Goal: Transaction & Acquisition: Subscribe to service/newsletter

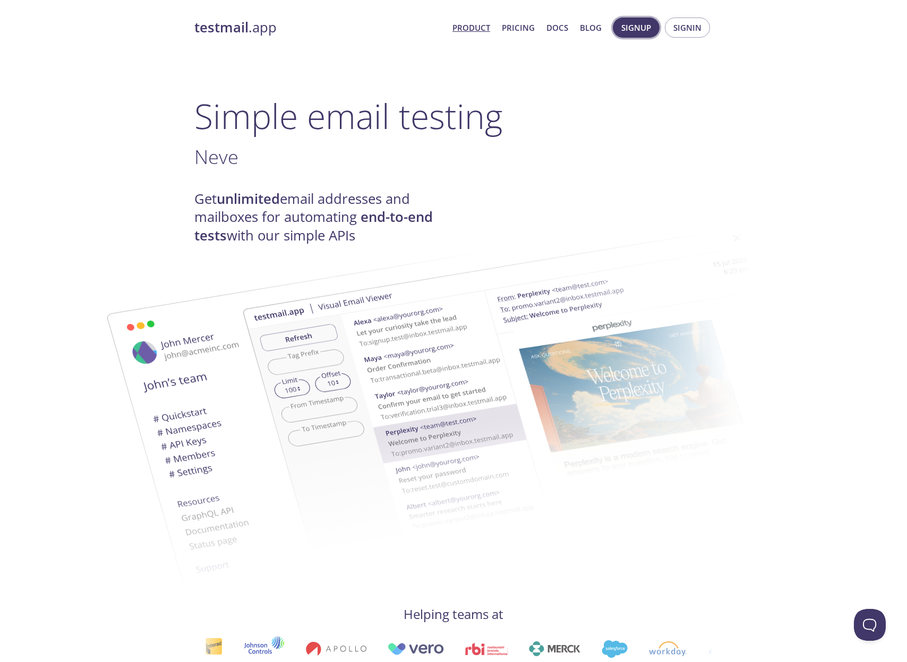
click at [646, 29] on span "Signup" at bounding box center [636, 28] width 30 height 14
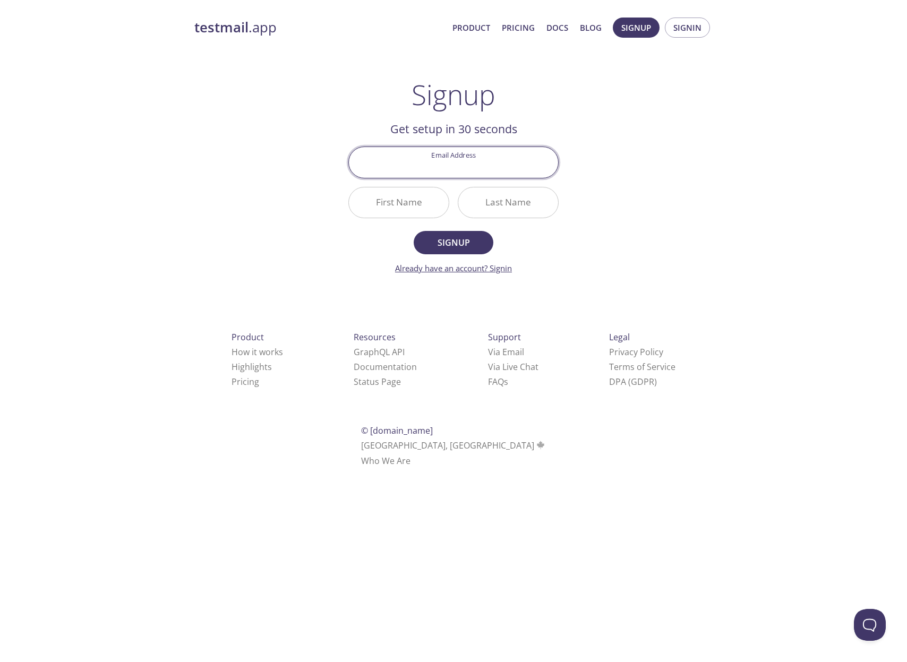
click at [442, 264] on link "Already have an account? Signin" at bounding box center [453, 268] width 117 height 11
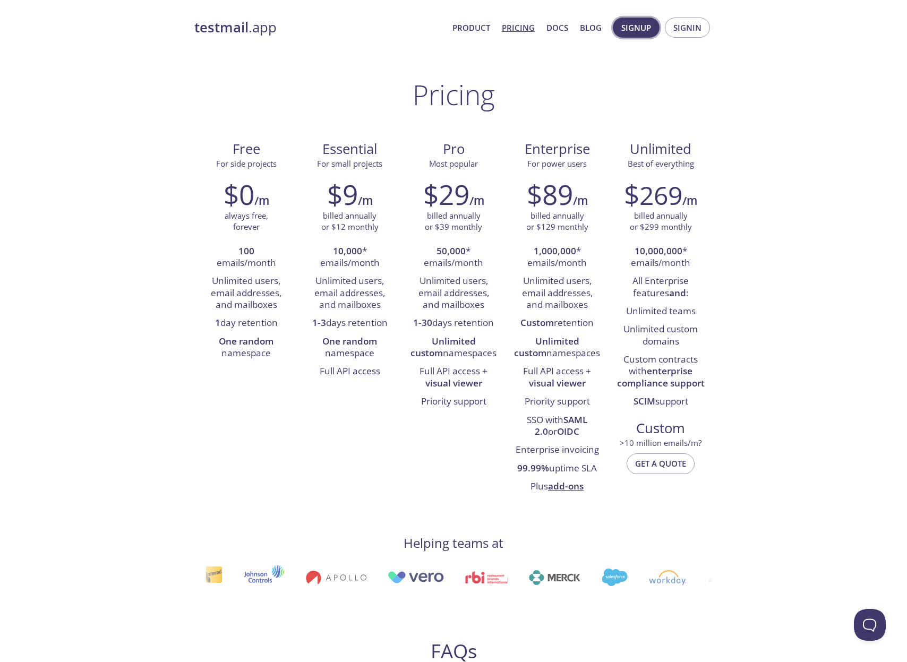
click at [634, 36] on button "Signup" at bounding box center [635, 28] width 47 height 20
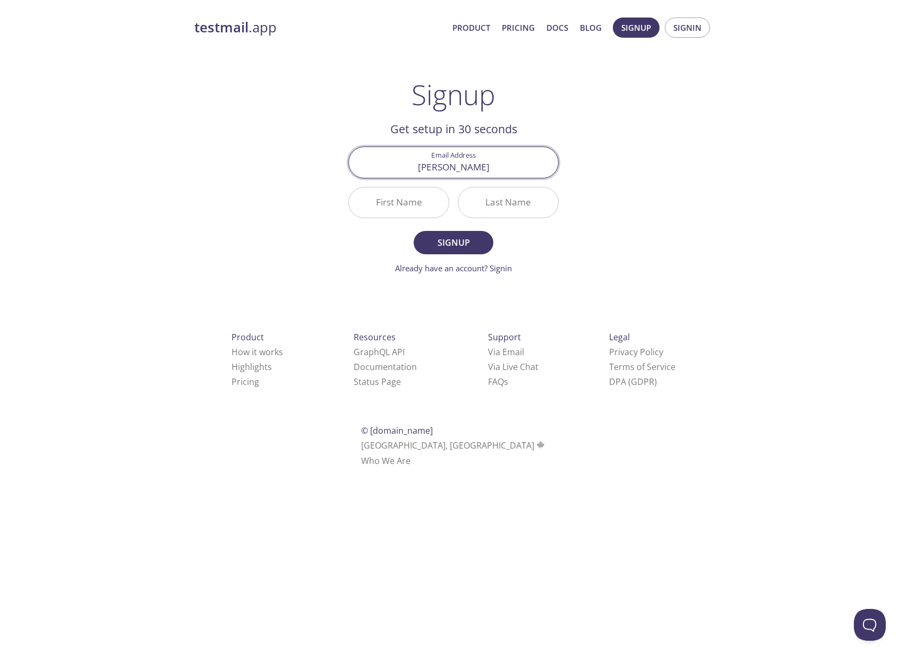
type input "roberto_junior_sousa@hotmail.com"
type input "Roberto"
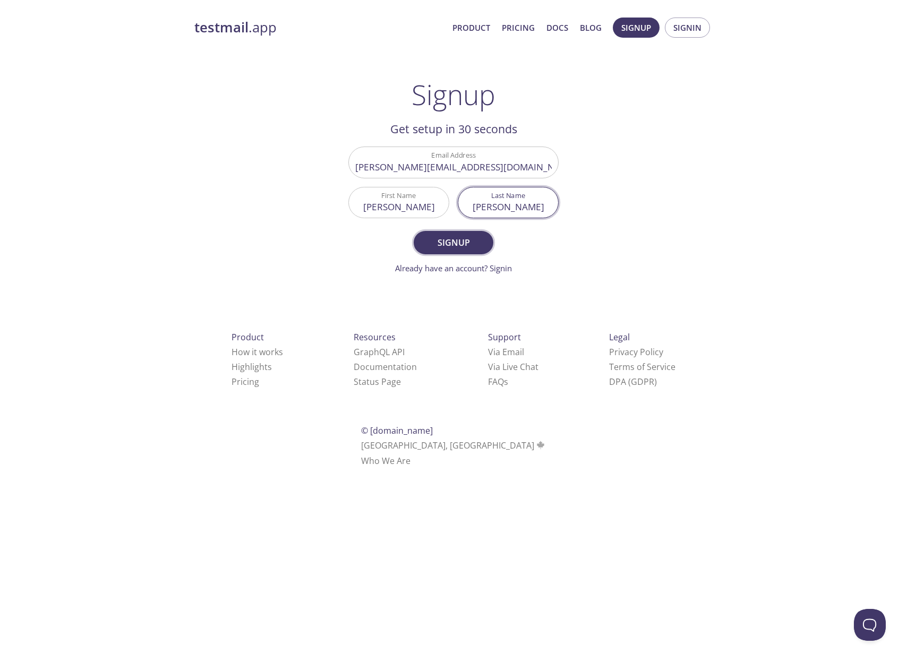
type input "Alves"
click at [450, 236] on span "Signup" at bounding box center [453, 242] width 56 height 15
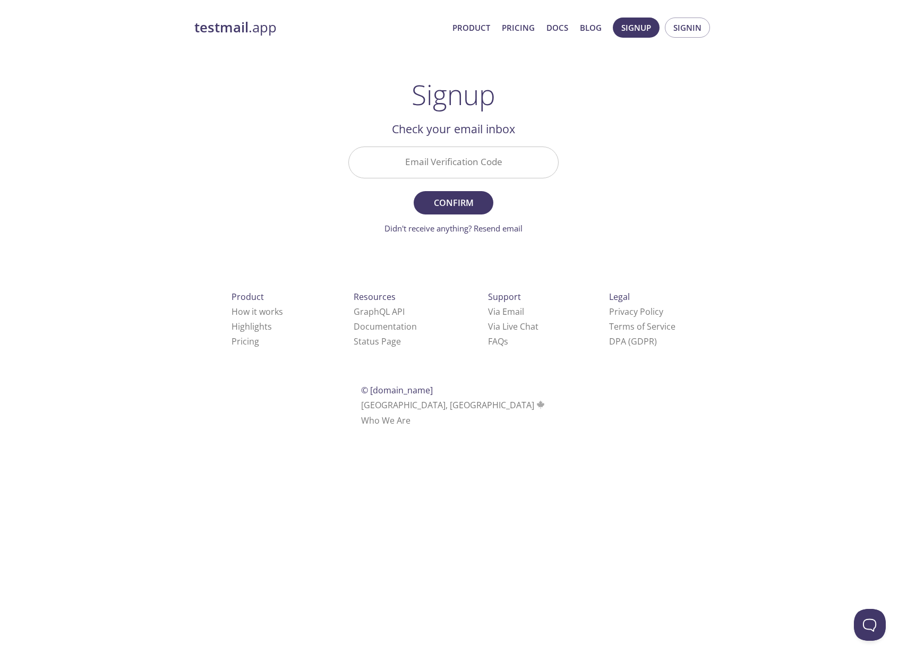
click at [464, 157] on input "Email Verification Code" at bounding box center [453, 162] width 209 height 30
paste input "88D97UK"
type input "88D97UK"
click at [467, 203] on span "Confirm" at bounding box center [453, 202] width 56 height 15
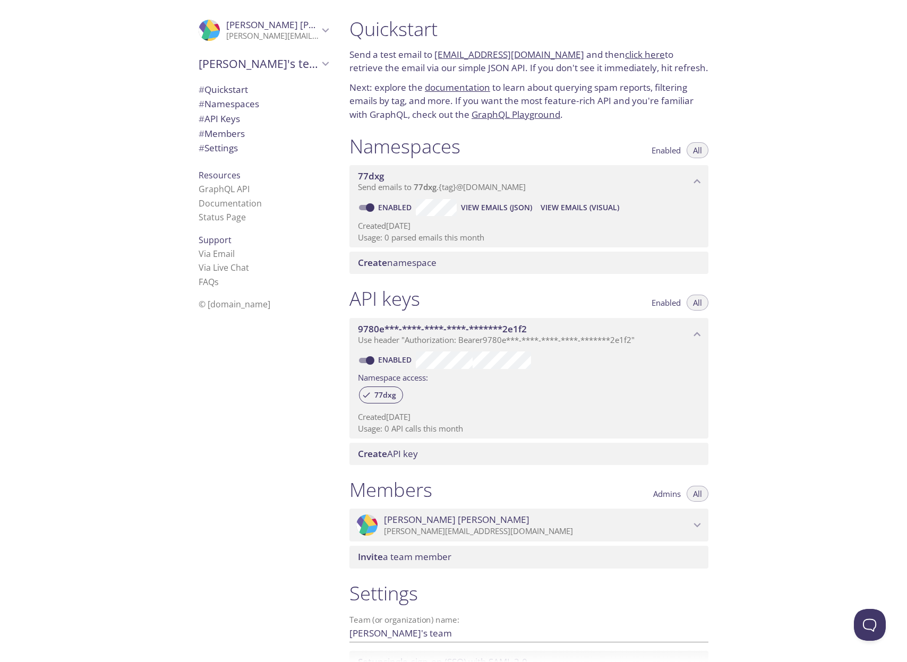
click at [220, 119] on span "# API Keys" at bounding box center [219, 119] width 41 height 12
click at [225, 136] on span "# Members" at bounding box center [222, 133] width 46 height 12
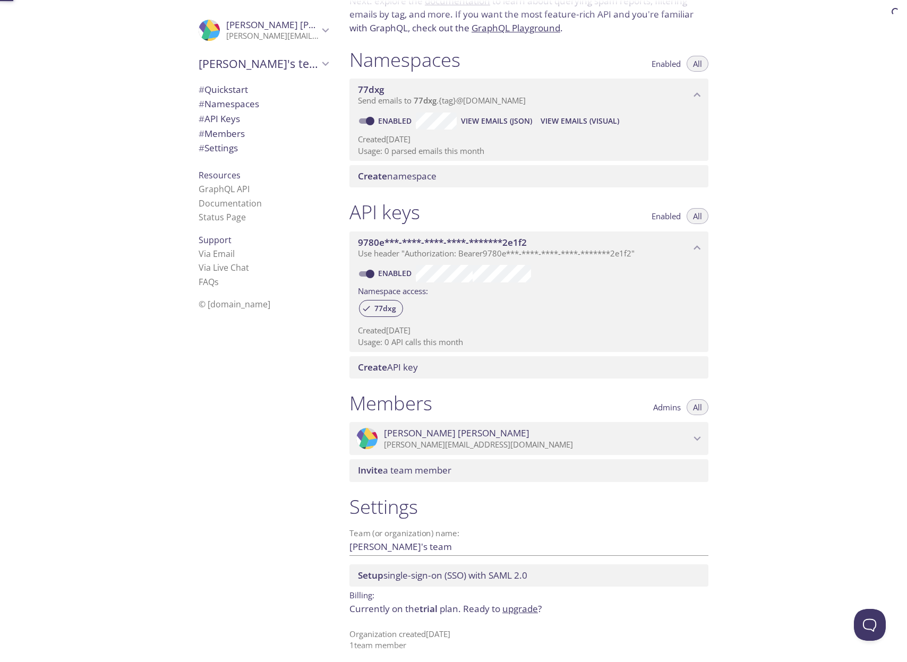
scroll to position [93, 0]
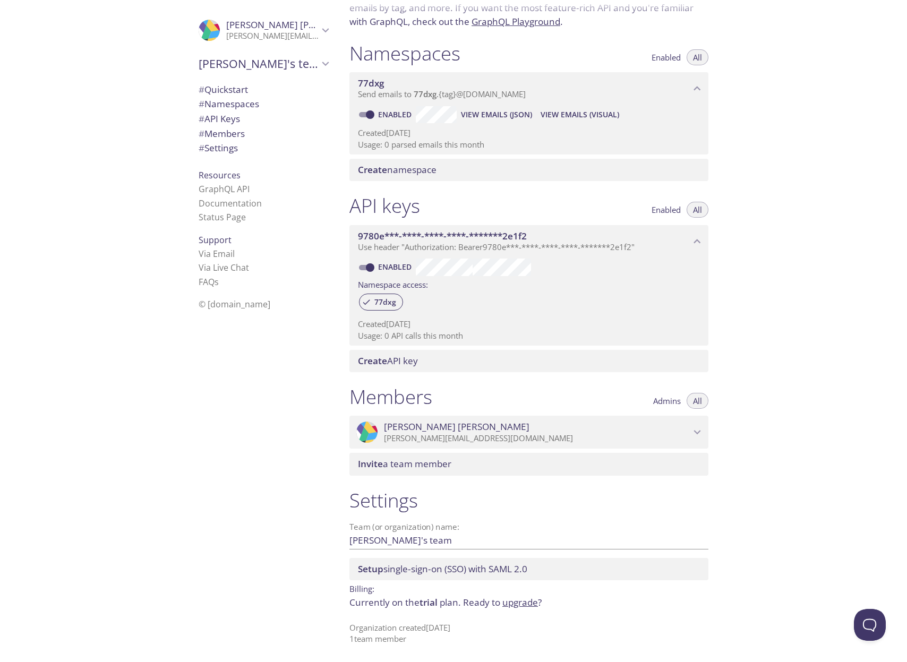
click at [243, 152] on span "# Settings" at bounding box center [264, 148] width 130 height 14
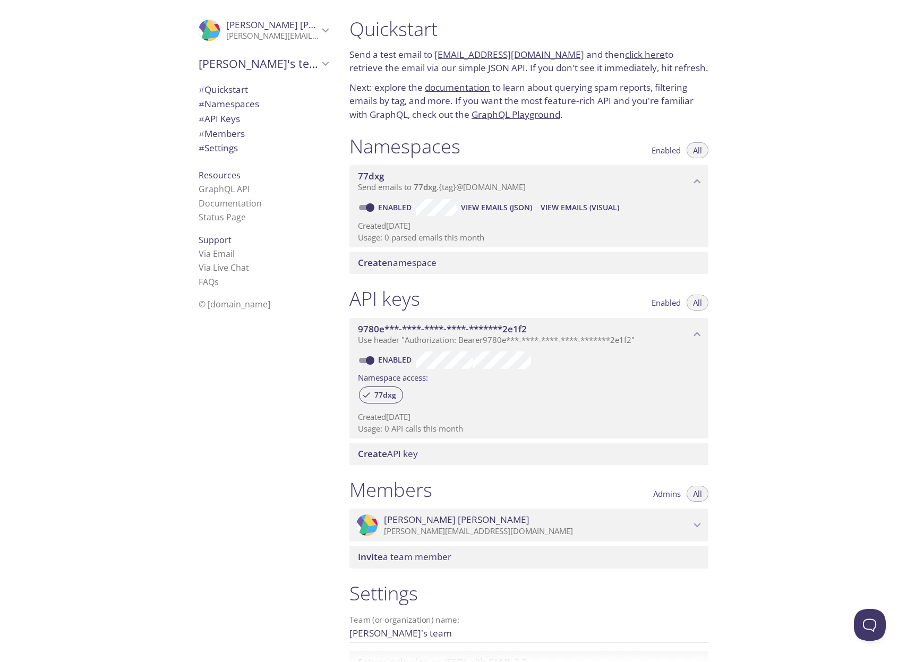
click at [236, 88] on span "# Quickstart" at bounding box center [223, 89] width 49 height 12
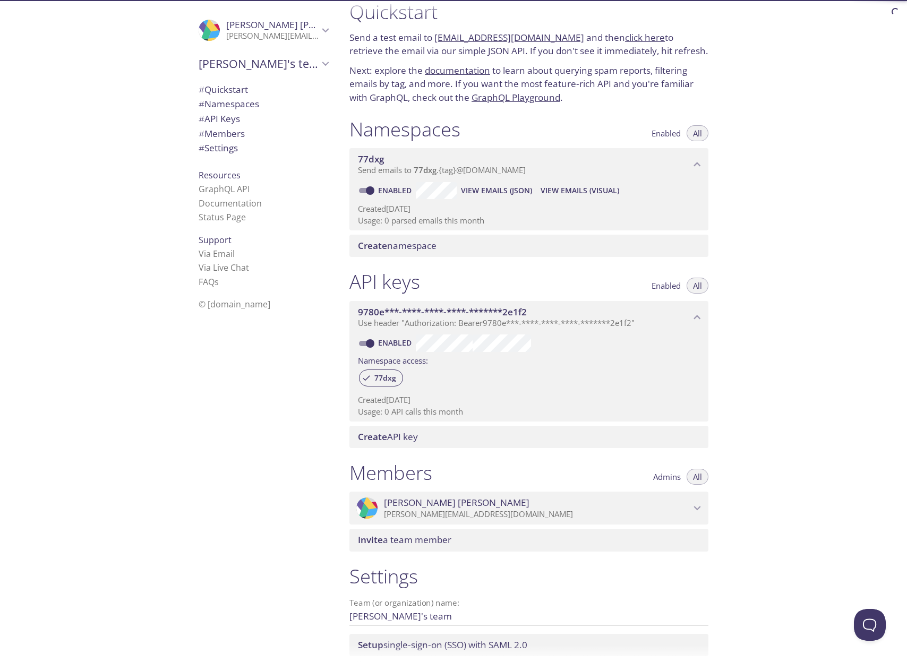
click at [237, 102] on span "# Namespaces" at bounding box center [229, 104] width 61 height 12
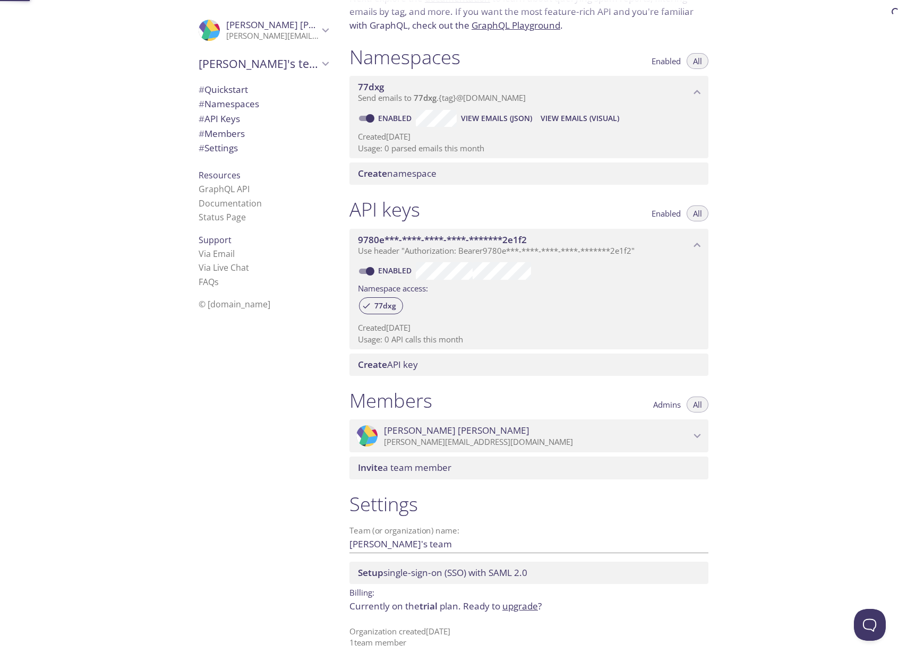
scroll to position [93, 0]
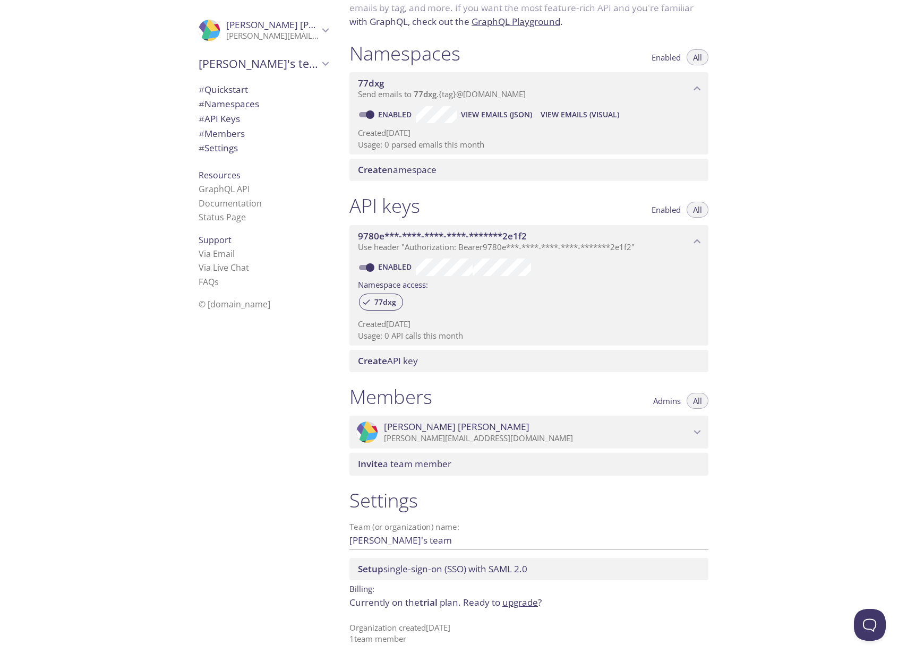
click at [235, 123] on span "# API Keys" at bounding box center [219, 119] width 41 height 12
click at [236, 132] on span "# Members" at bounding box center [222, 133] width 46 height 12
click at [235, 150] on span "# Settings" at bounding box center [218, 148] width 39 height 12
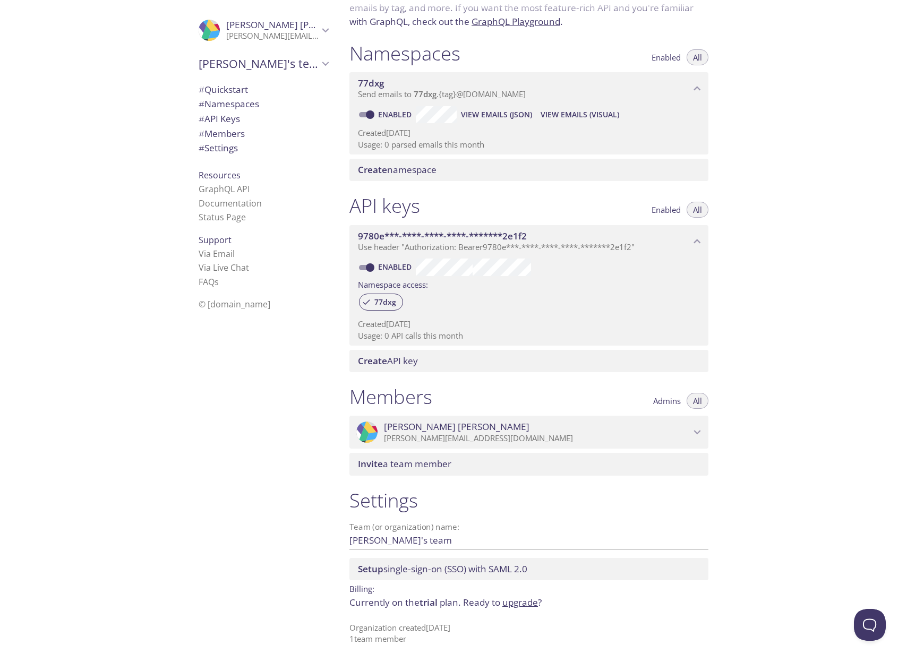
click at [325, 23] on icon "Roberto Alves" at bounding box center [325, 30] width 14 height 14
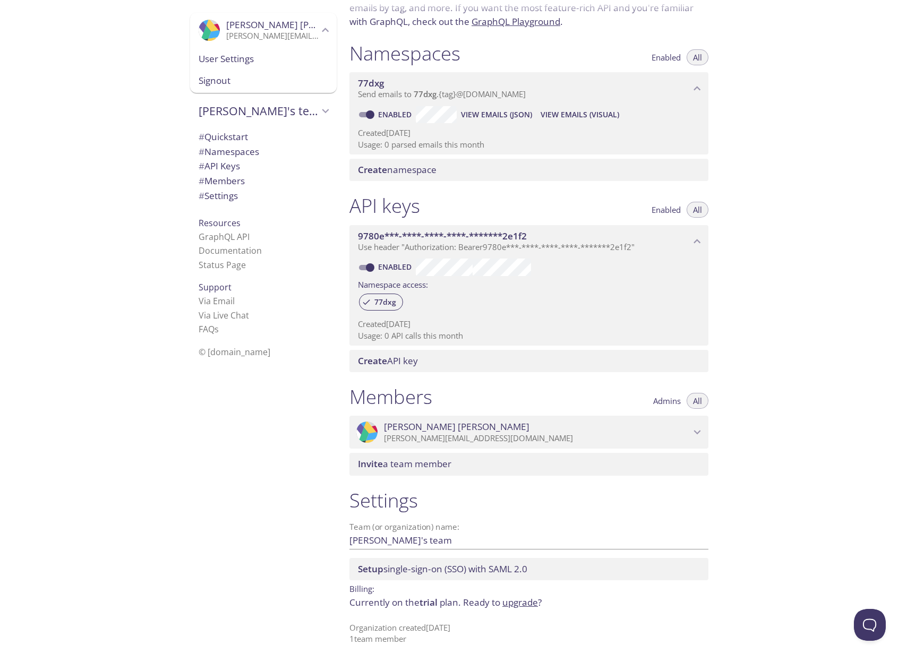
click at [287, 57] on span "User Settings" at bounding box center [264, 59] width 130 height 14
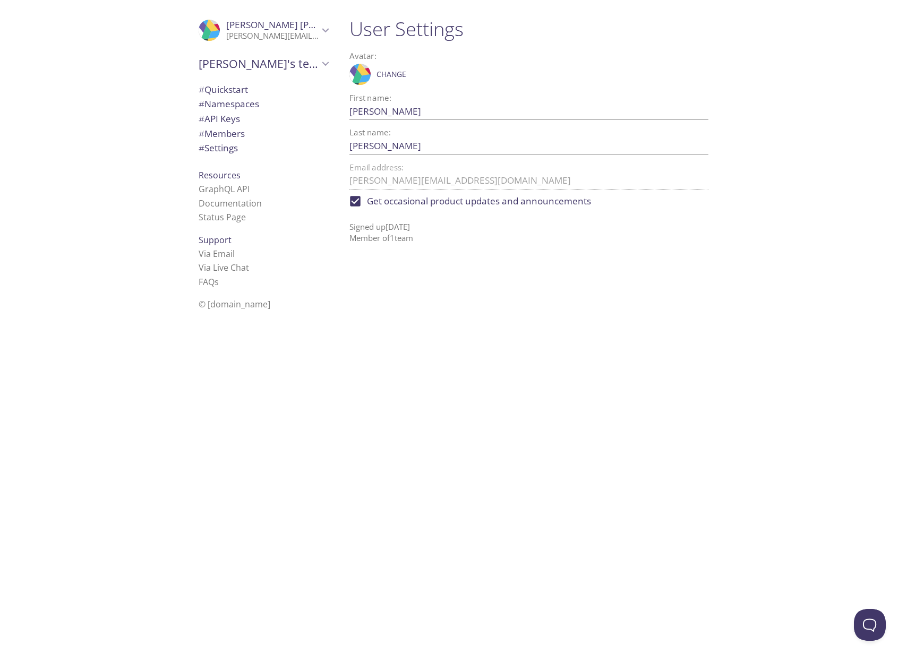
click at [295, 54] on div "Roberto's team" at bounding box center [263, 64] width 146 height 28
click at [291, 62] on span "Roberto's team" at bounding box center [259, 63] width 120 height 15
click at [287, 148] on span "# API Keys" at bounding box center [264, 144] width 130 height 14
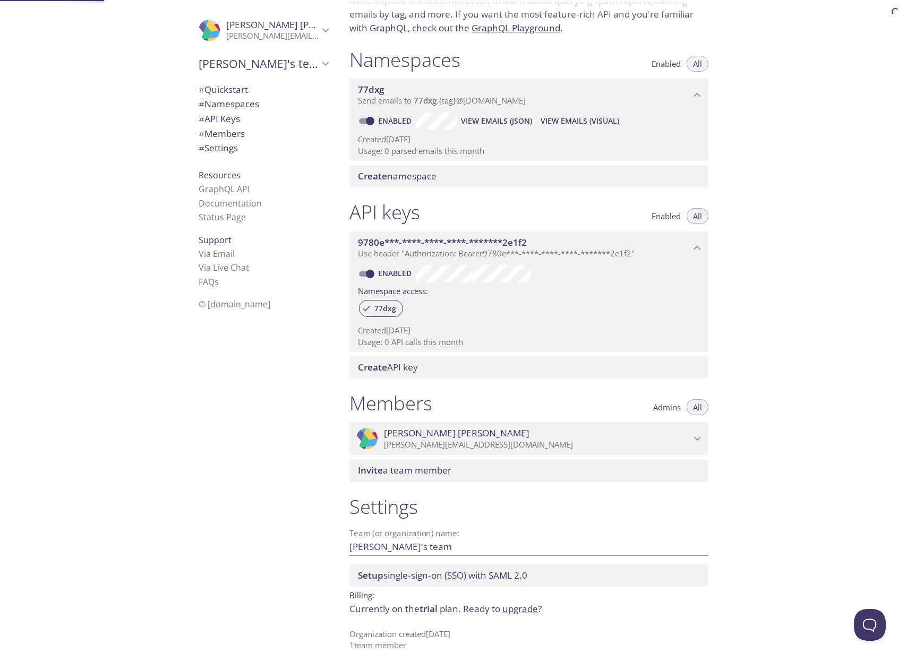
scroll to position [93, 0]
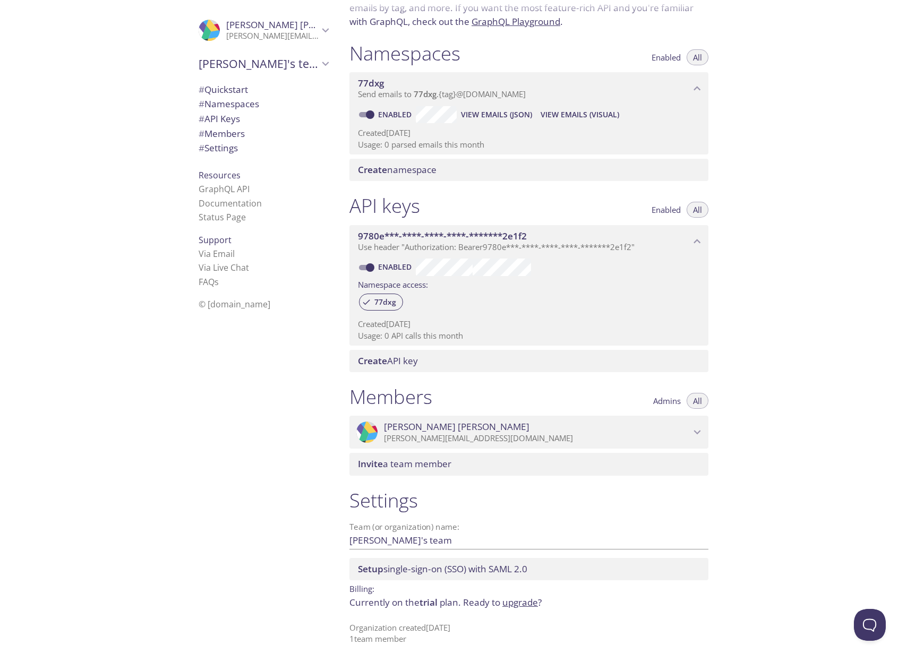
click at [403, 565] on span "Setup single-sign-on (SSO) with SAML 2.0" at bounding box center [442, 569] width 169 height 12
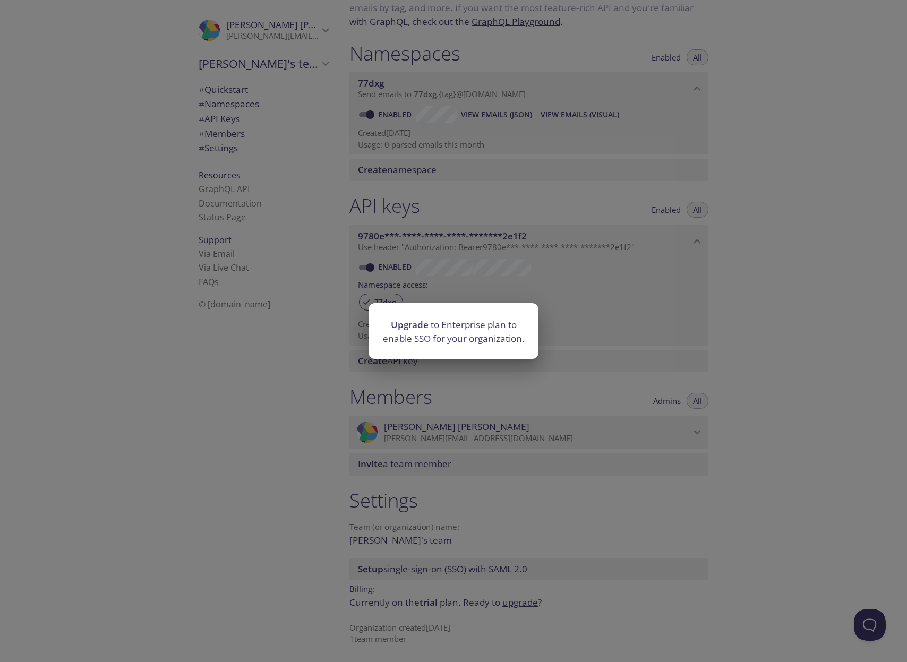
click at [300, 334] on div "Upgrade to Enterprise plan to enable SSO for your organization." at bounding box center [453, 331] width 907 height 662
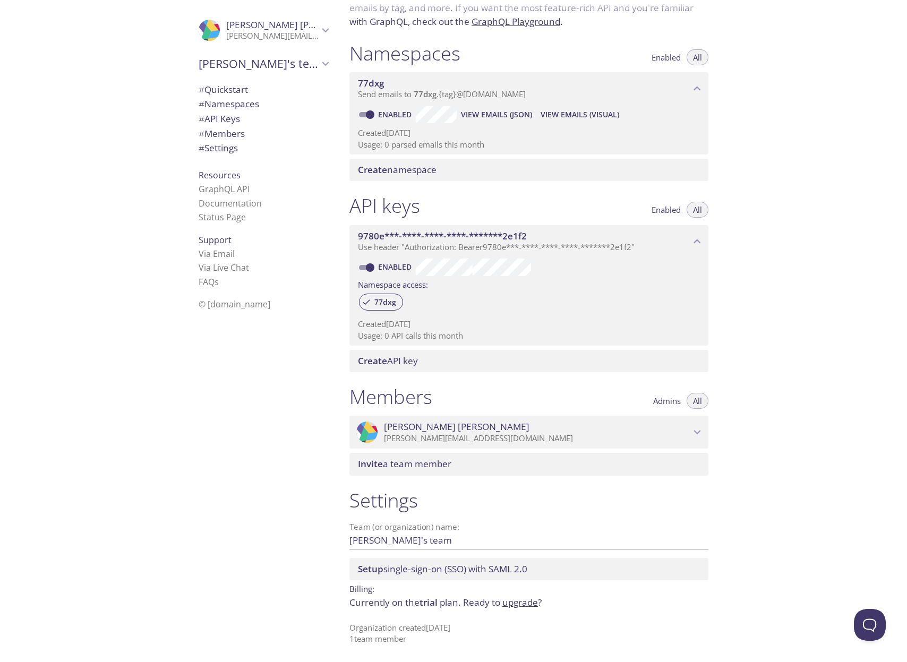
click at [731, 247] on div "Quickstart Send a test email to 77dxg.test@inbox.testmail.app and then click he…" at bounding box center [624, 331] width 566 height 662
